Goal: Complete application form

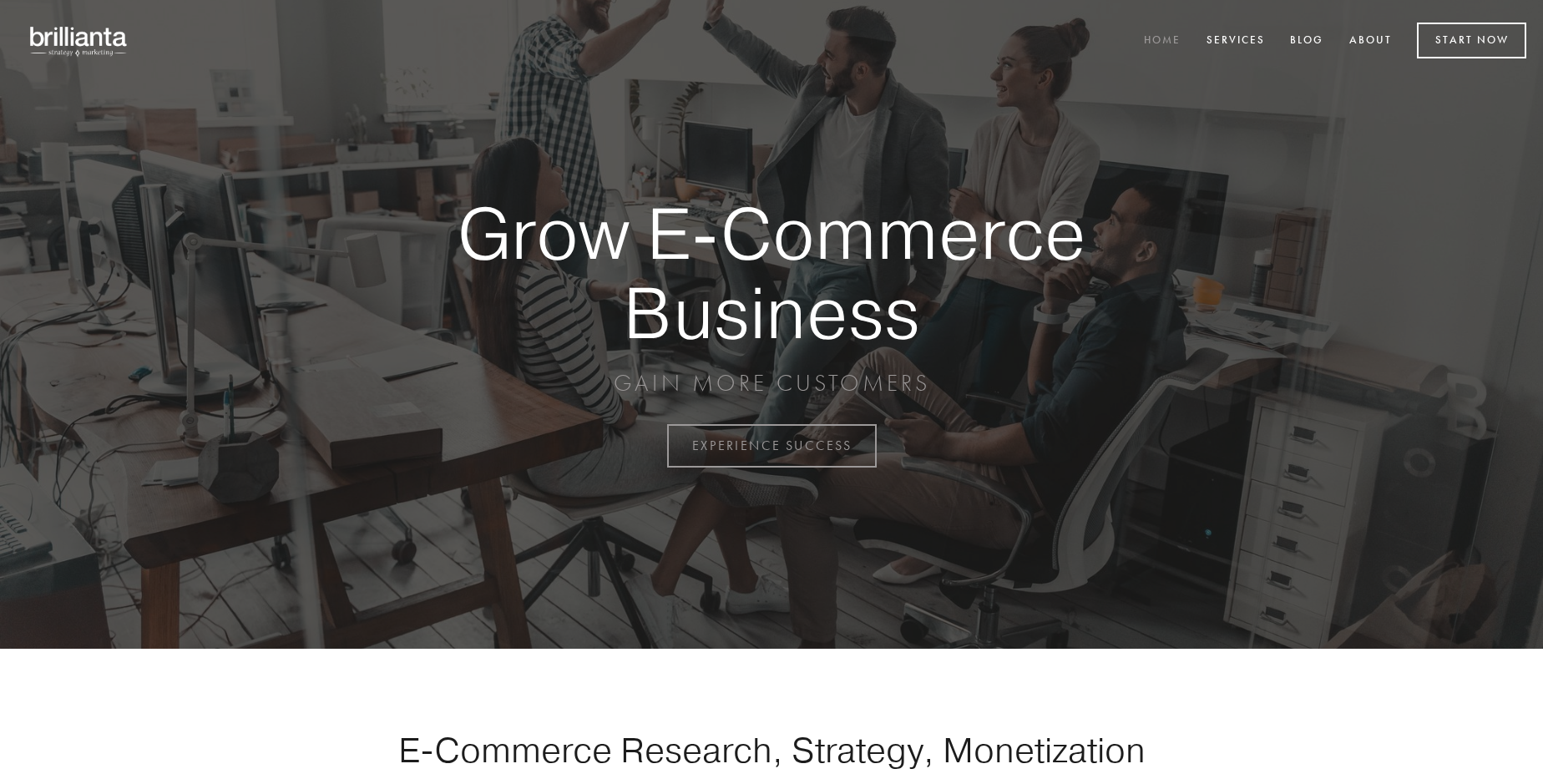
scroll to position [4378, 0]
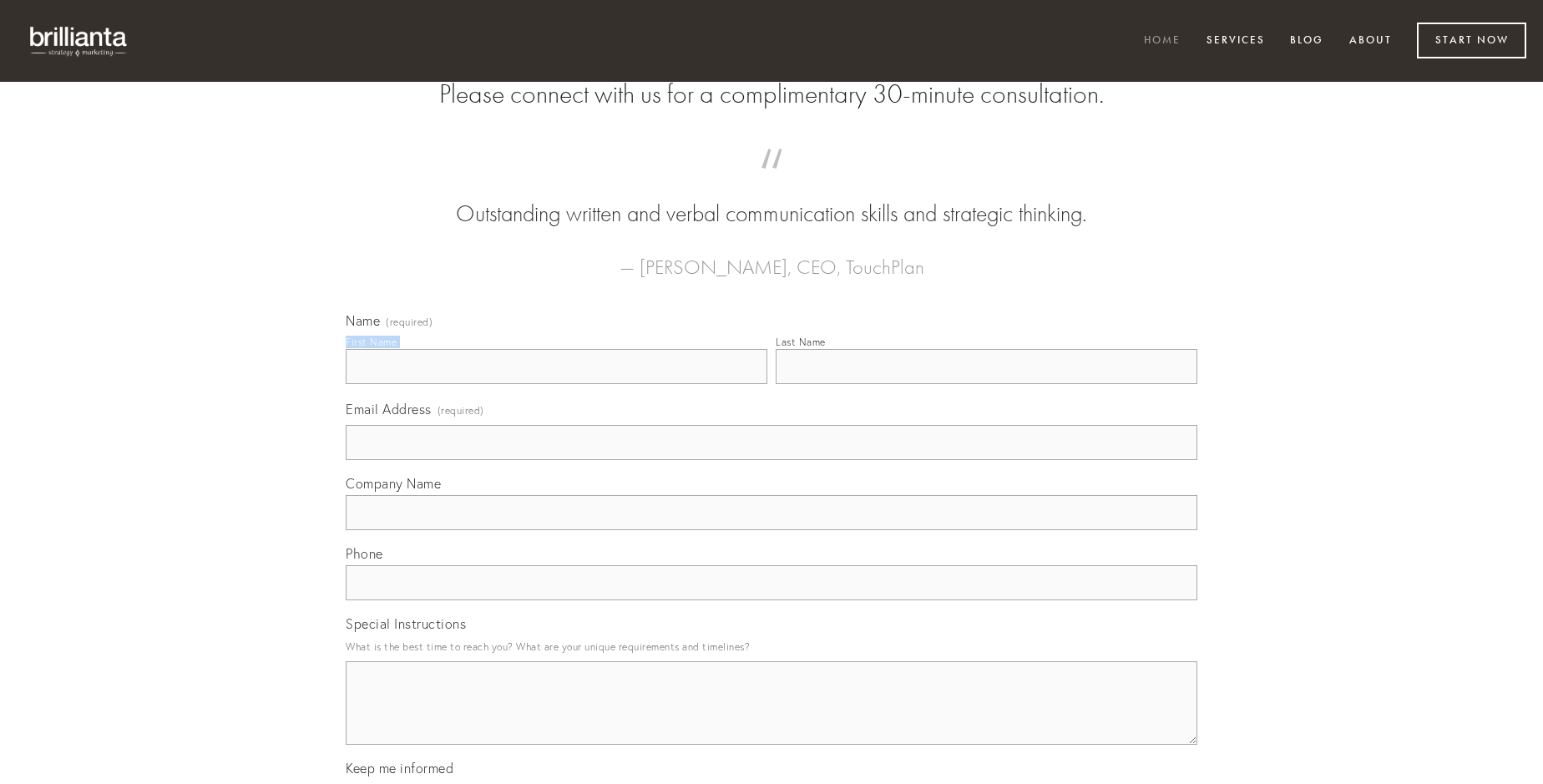
type input "[PERSON_NAME]"
click at [987, 384] on input "Last Name" at bounding box center [986, 366] width 421 height 35
type input "[PERSON_NAME]"
click at [772, 460] on input "Email Address (required)" at bounding box center [772, 442] width 852 height 35
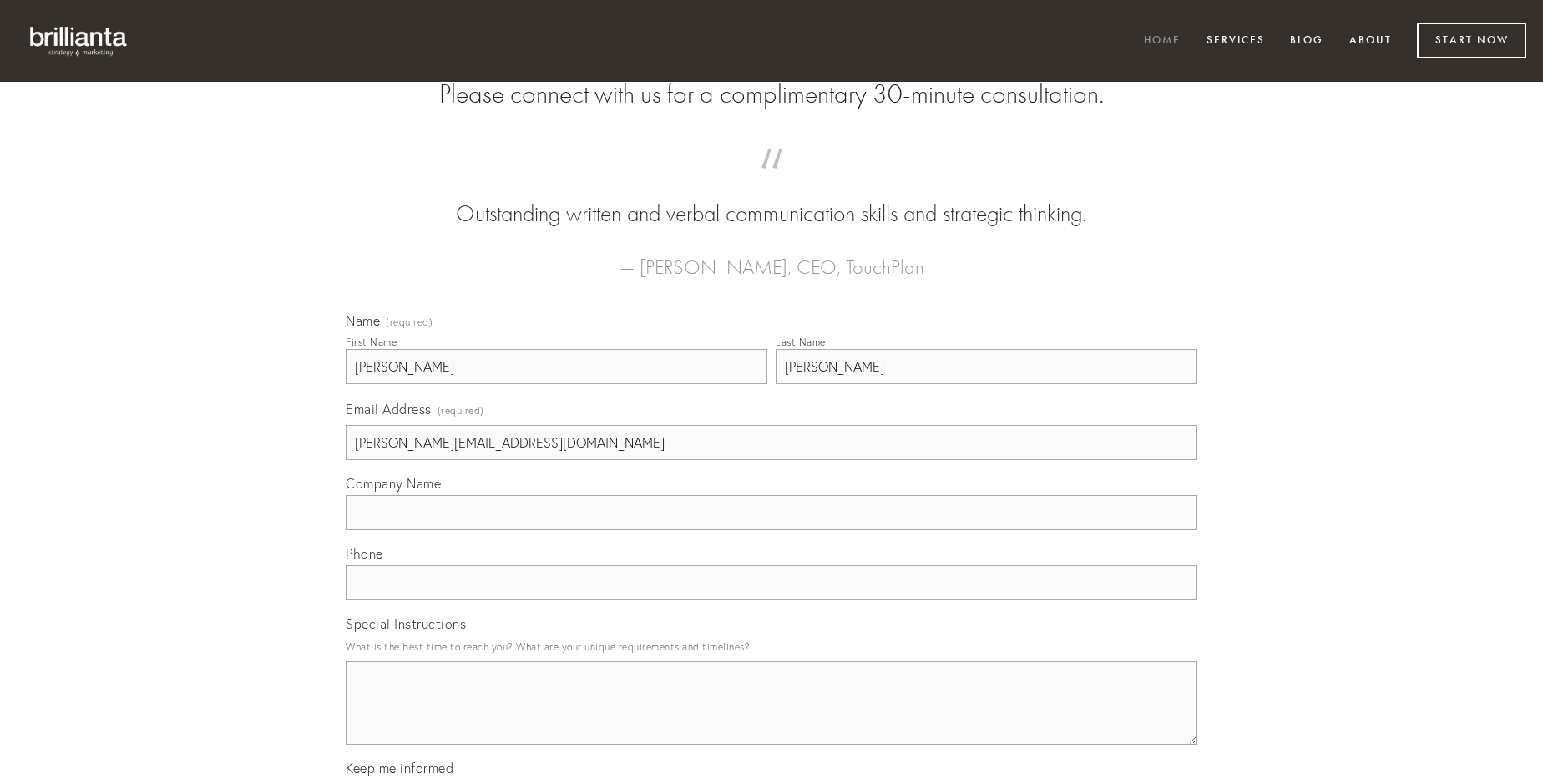
type input "[PERSON_NAME][EMAIL_ADDRESS][DOMAIN_NAME]"
click at [772, 530] on input "Company Name" at bounding box center [772, 512] width 852 height 35
type input "dens"
click at [772, 601] on input "text" at bounding box center [772, 582] width 852 height 35
click at [772, 718] on textarea "Special Instructions" at bounding box center [772, 703] width 852 height 84
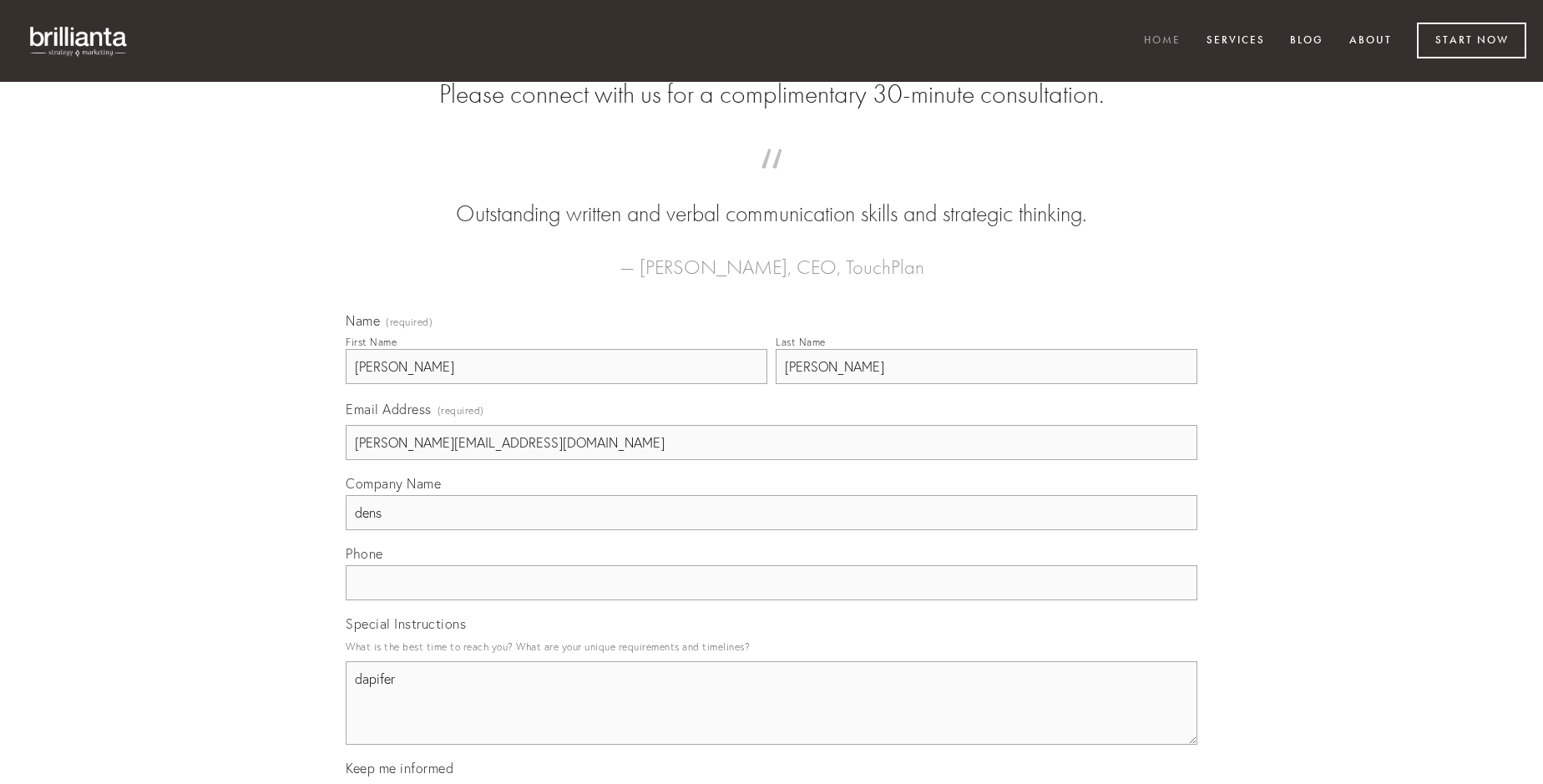
type textarea "dapifer"
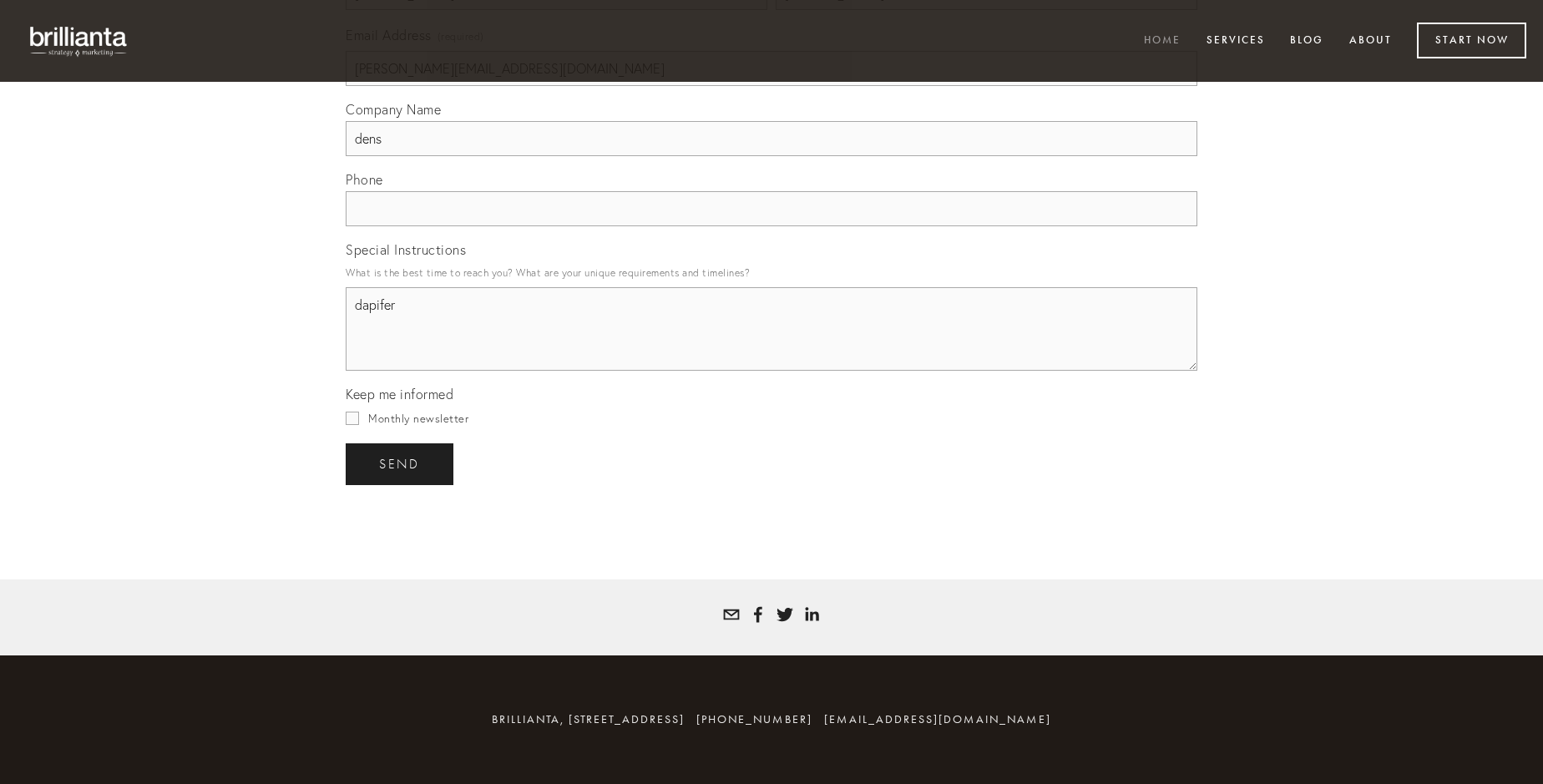
click at [401, 464] on span "send" at bounding box center [399, 464] width 41 height 15
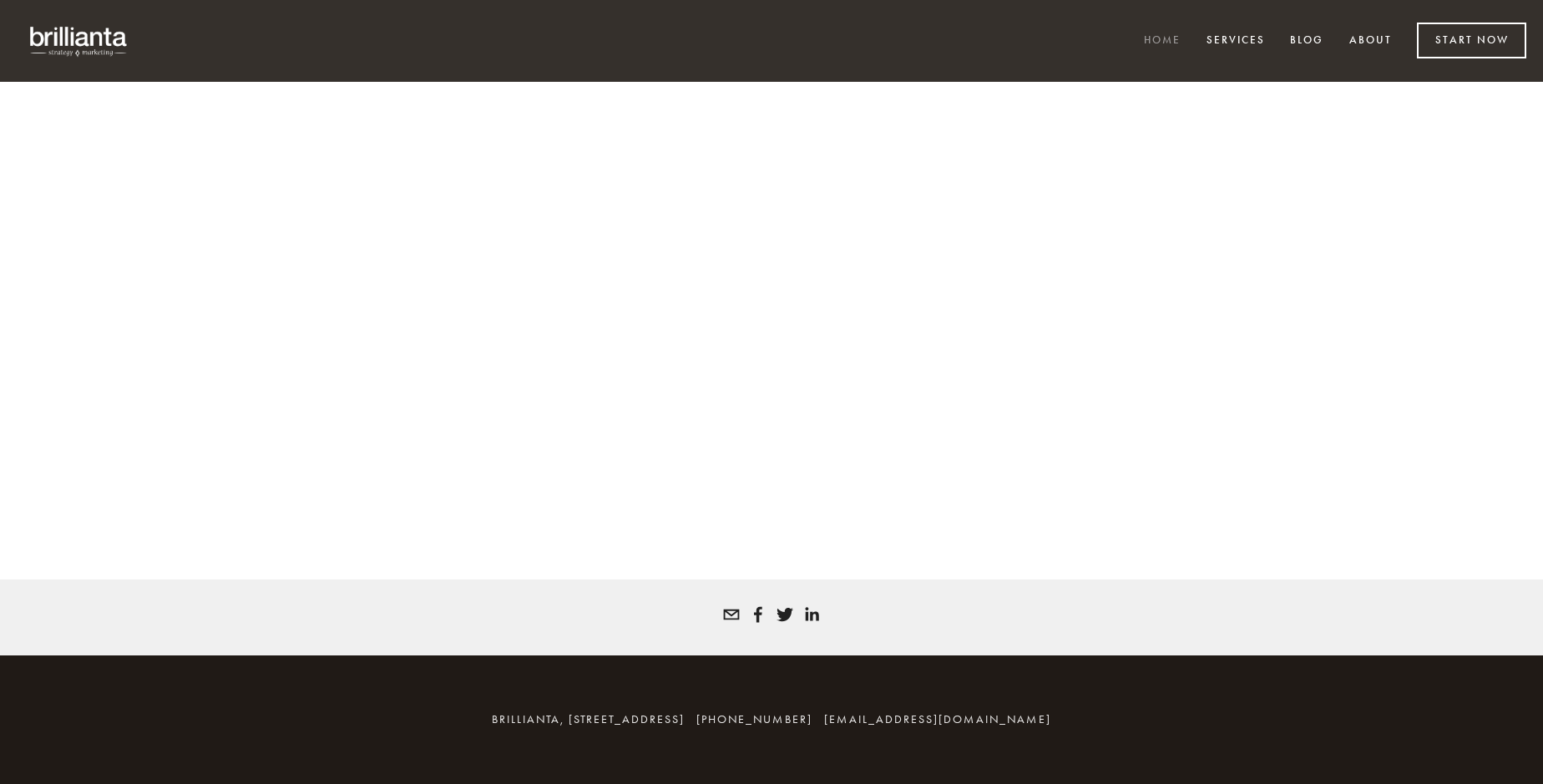
scroll to position [4355, 0]
